Goal: Check status: Check status

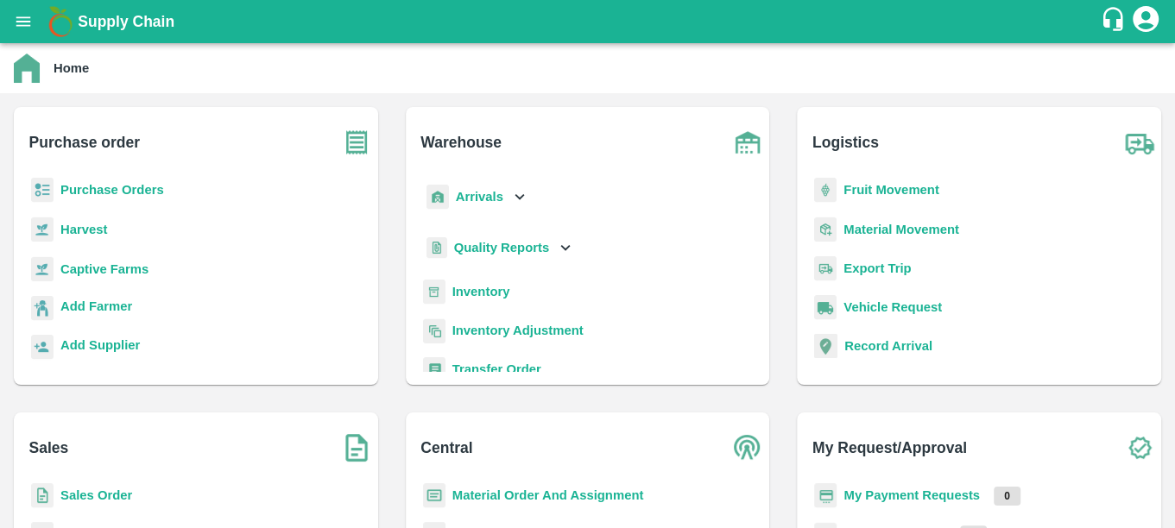
click at [133, 187] on b "Purchase Orders" at bounding box center [112, 190] width 104 height 14
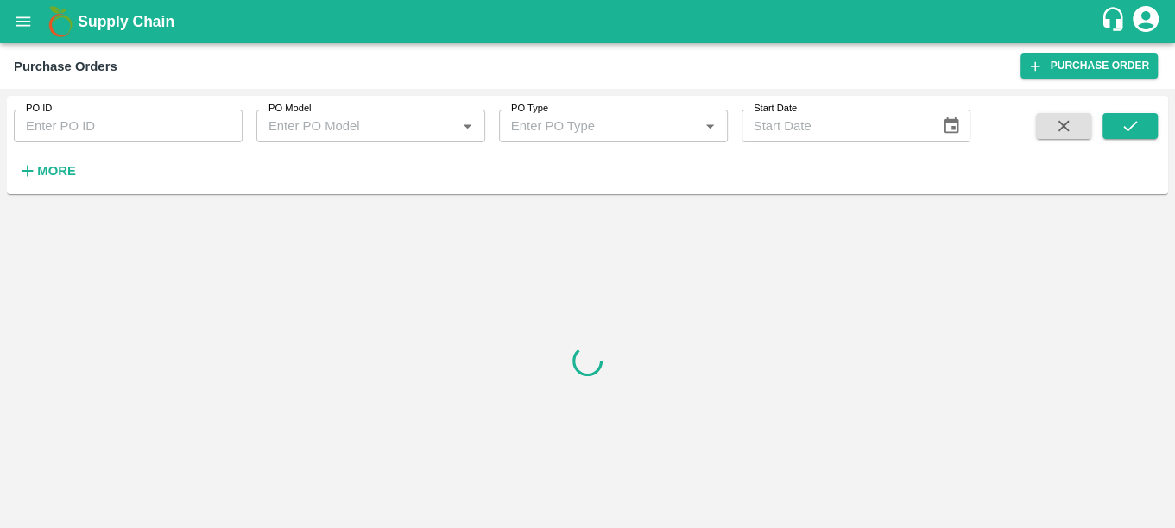
click at [113, 135] on input "PO ID" at bounding box center [128, 126] width 229 height 33
type input "174715"
click at [1127, 137] on button "submit" at bounding box center [1129, 126] width 55 height 26
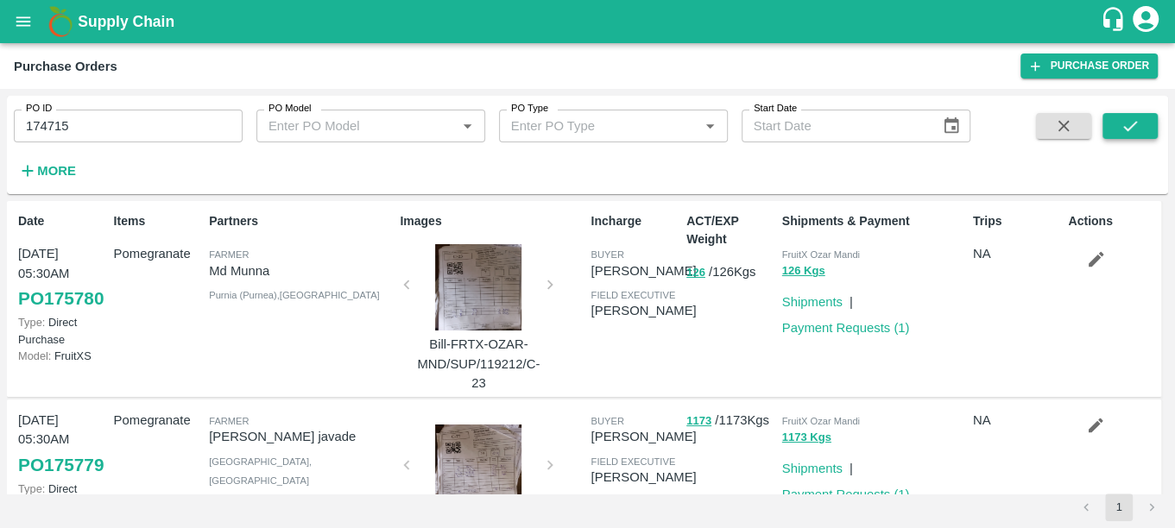
click at [1118, 130] on button "submit" at bounding box center [1129, 126] width 55 height 26
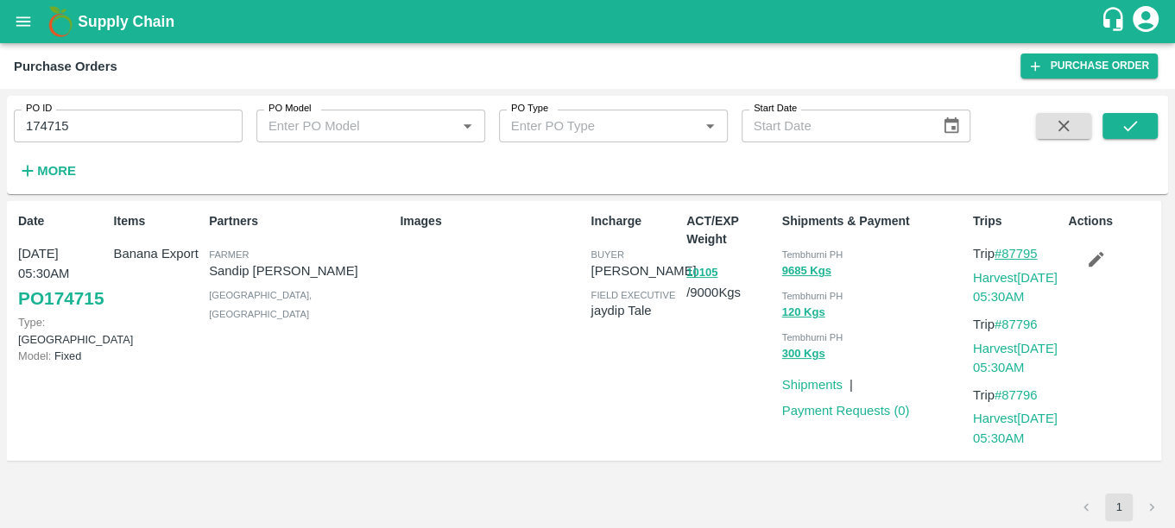
click at [1027, 256] on link "#87795" at bounding box center [1015, 254] width 43 height 14
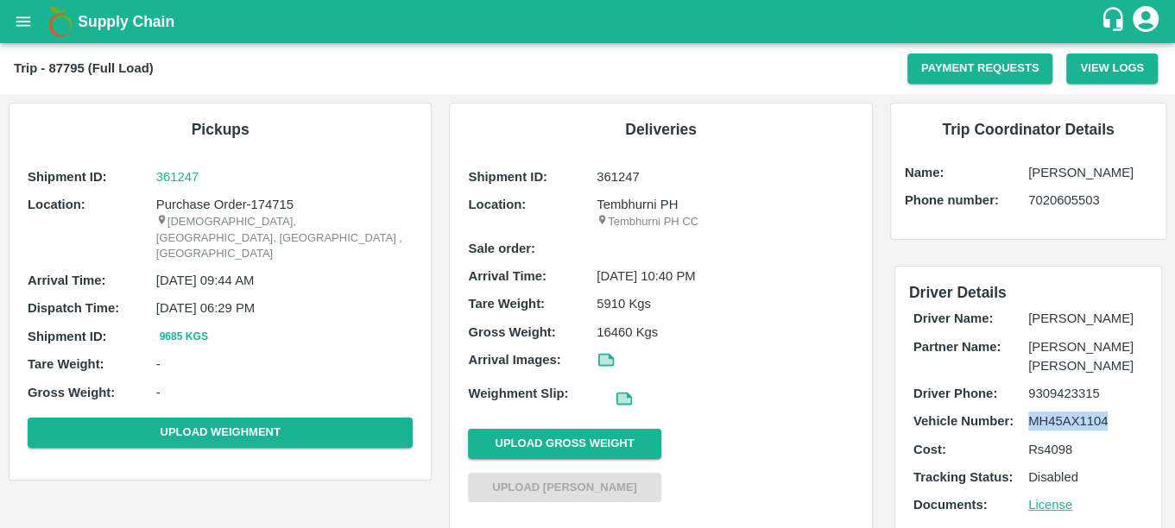
drag, startPoint x: 1027, startPoint y: 422, endPoint x: 1106, endPoint y: 422, distance: 78.6
click at [1106, 422] on p "MH45AX1104" at bounding box center [1085, 421] width 115 height 19
